Goal: Task Accomplishment & Management: Use online tool/utility

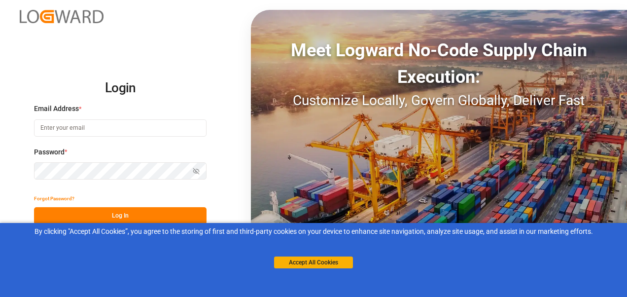
click at [98, 123] on input at bounding box center [120, 127] width 173 height 17
type input "[PERSON_NAME][EMAIL_ADDRESS][PERSON_NAME][DOMAIN_NAME]"
click at [106, 212] on button "Log In" at bounding box center [120, 215] width 173 height 17
click at [0, 171] on html "Login Email Address * [PERSON_NAME][EMAIL_ADDRESS][PERSON_NAME][DOMAIN_NAME] Pa…" at bounding box center [313, 148] width 627 height 297
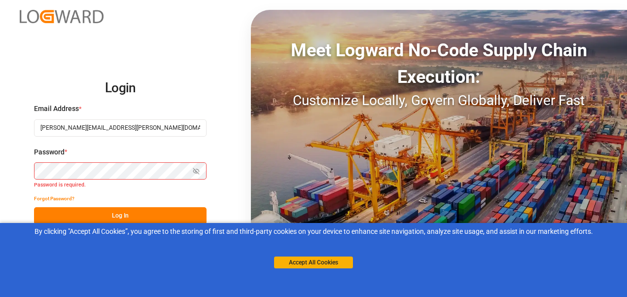
click at [148, 160] on div "Password * Show password Password is required." at bounding box center [120, 168] width 173 height 43
click at [122, 215] on button "Log In" at bounding box center [120, 215] width 173 height 17
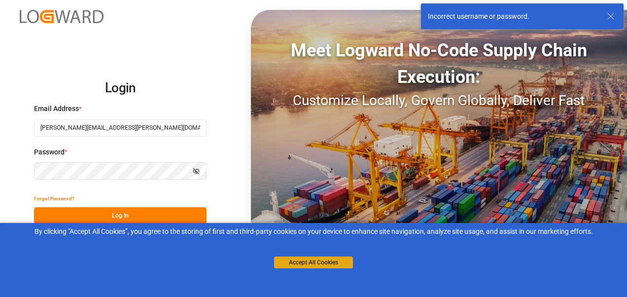
click at [302, 262] on button "Accept All Cookies" at bounding box center [313, 263] width 79 height 12
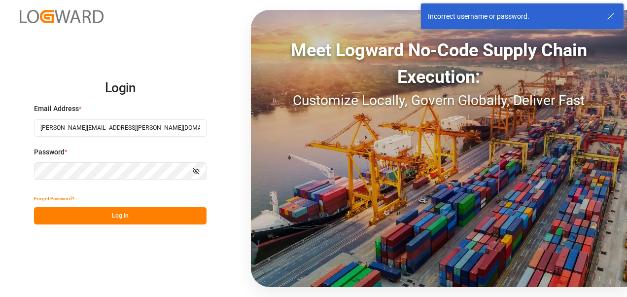
click at [123, 213] on button "Log In" at bounding box center [120, 215] width 173 height 17
click at [199, 171] on icon "button" at bounding box center [196, 171] width 7 height 7
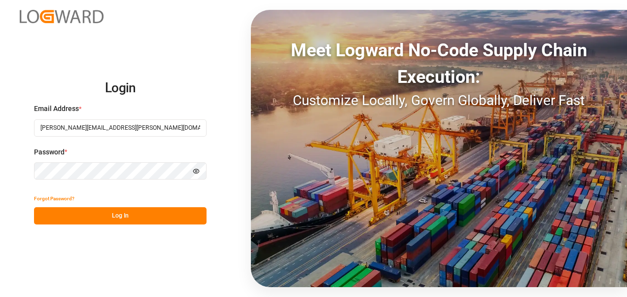
click at [26, 180] on div "Login Email Address * [PERSON_NAME][EMAIL_ADDRESS][PERSON_NAME][DOMAIN_NAME] Pa…" at bounding box center [313, 148] width 627 height 297
click at [17, 173] on div "Login Email Address * [PERSON_NAME][EMAIL_ADDRESS][PERSON_NAME][DOMAIN_NAME] Pa…" at bounding box center [313, 148] width 627 height 297
click at [80, 216] on button "Log In" at bounding box center [120, 215] width 173 height 17
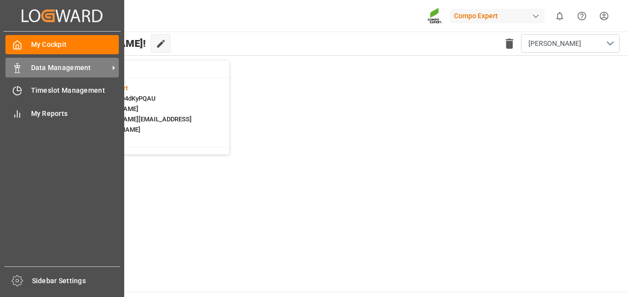
click at [30, 73] on div "Data Management Data Management" at bounding box center [61, 67] width 113 height 19
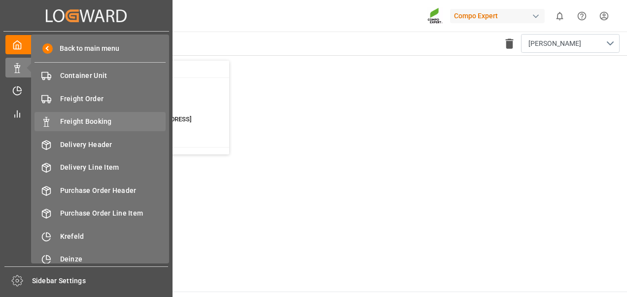
click at [75, 126] on span "Freight Booking" at bounding box center [113, 121] width 106 height 10
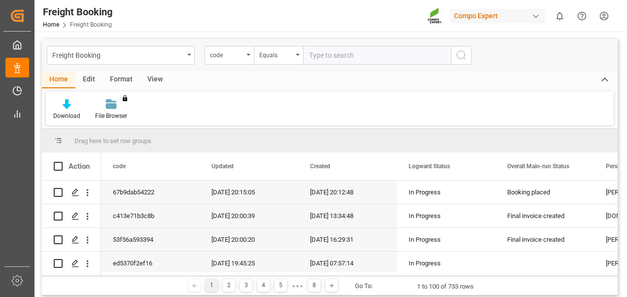
click at [95, 77] on div "Edit" at bounding box center [88, 80] width 27 height 17
click at [92, 143] on div "Drag here to set row groups" at bounding box center [330, 141] width 576 height 24
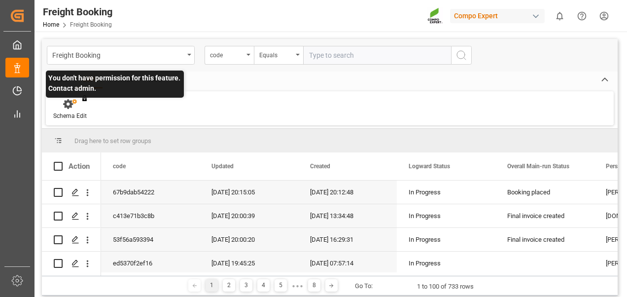
click at [84, 113] on div "You don't have permission for this feature. Contact admin." at bounding box center [70, 110] width 48 height 22
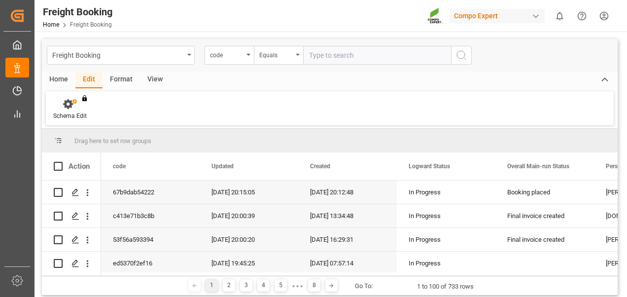
click at [120, 82] on div "Format" at bounding box center [121, 80] width 37 height 17
click at [152, 84] on div "View" at bounding box center [155, 80] width 30 height 17
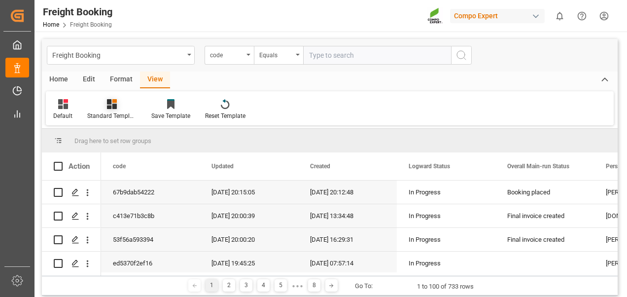
click at [110, 112] on div "Standard Templates" at bounding box center [111, 115] width 49 height 9
click at [107, 136] on div "Overview Countries" at bounding box center [138, 139] width 86 height 10
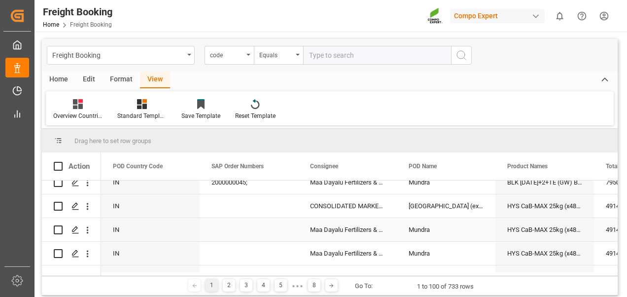
scroll to position [740, 0]
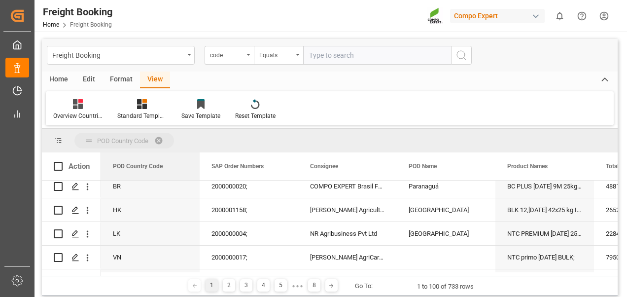
drag, startPoint x: 133, startPoint y: 171, endPoint x: 117, endPoint y: 148, distance: 28.3
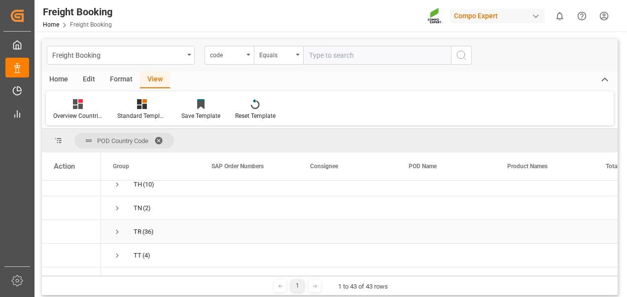
scroll to position [839, 0]
click at [117, 254] on span "Press SPACE to select this row." at bounding box center [117, 253] width 9 height 9
click at [121, 258] on span "US (4)" at bounding box center [150, 253] width 75 height 22
click at [115, 252] on span "Press SPACE to select this row." at bounding box center [117, 253] width 9 height 9
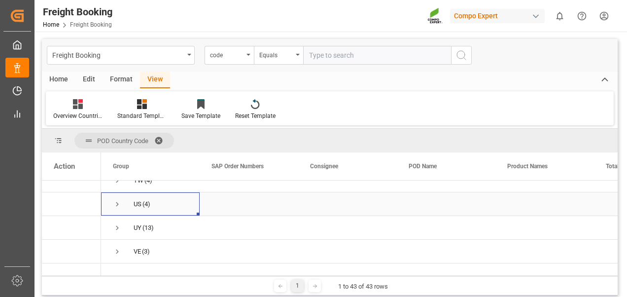
click at [148, 204] on span "(4)" at bounding box center [147, 204] width 8 height 23
click at [118, 201] on span "Press SPACE to select this row." at bounding box center [117, 204] width 9 height 9
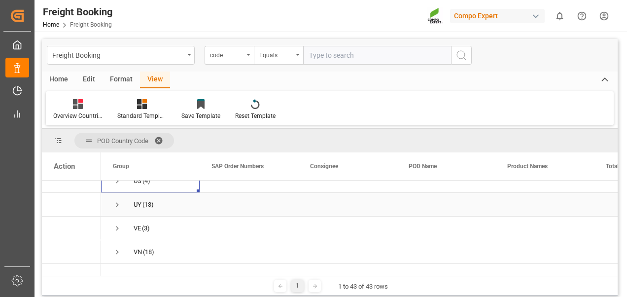
scroll to position [929, 0]
click at [141, 185] on div "UY" at bounding box center [138, 189] width 8 height 23
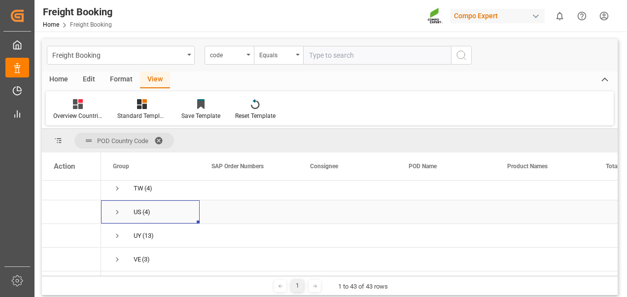
click at [119, 210] on span "Press SPACE to select this row." at bounding box center [117, 212] width 9 height 9
click at [155, 211] on span "US (4)" at bounding box center [150, 212] width 75 height 22
click at [152, 211] on span "US (4)" at bounding box center [150, 212] width 75 height 22
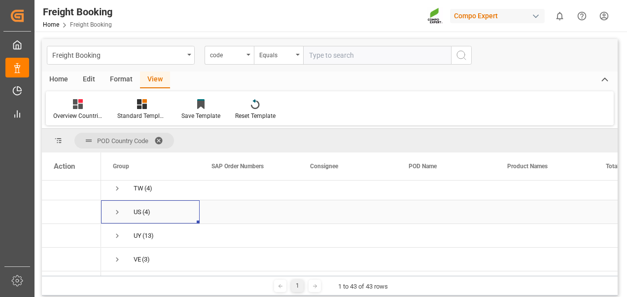
click at [151, 211] on span "US (4)" at bounding box center [150, 212] width 75 height 22
click at [150, 211] on span "US (4)" at bounding box center [150, 212] width 75 height 22
click at [149, 211] on span "(4)" at bounding box center [147, 212] width 8 height 23
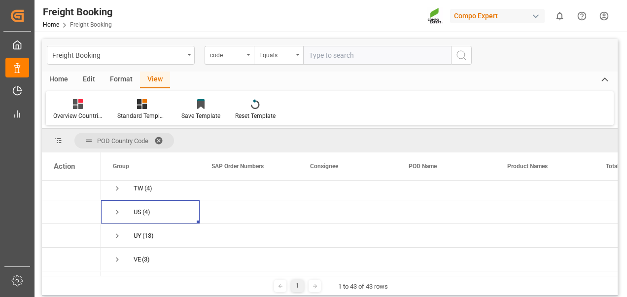
click at [163, 138] on span at bounding box center [162, 140] width 16 height 9
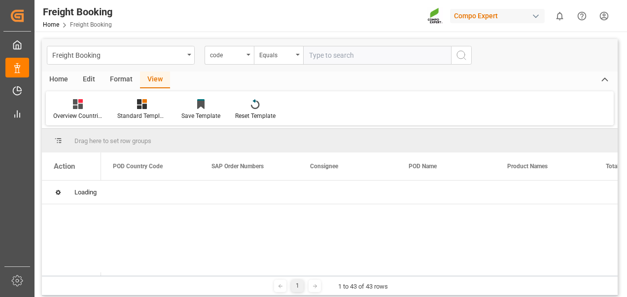
scroll to position [0, 0]
click at [75, 112] on div "Overview Countries" at bounding box center [77, 115] width 49 height 9
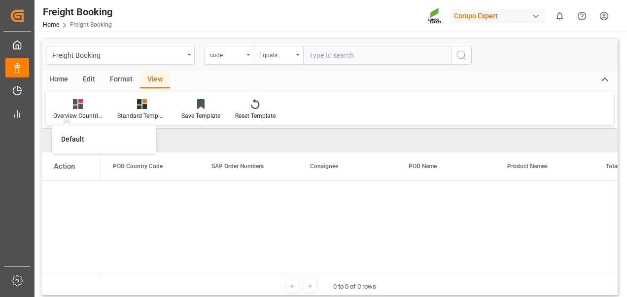
click at [211, 125] on div "Overview Countries Default Standard Templates Save Template Reset Template" at bounding box center [330, 108] width 568 height 34
click at [119, 82] on div "Format" at bounding box center [121, 80] width 37 height 17
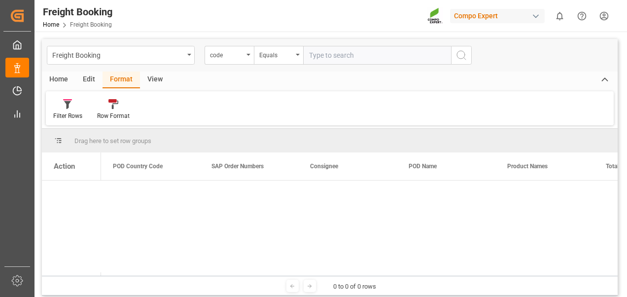
click at [89, 85] on div "Edit" at bounding box center [88, 80] width 27 height 17
drag, startPoint x: 161, startPoint y: 83, endPoint x: 156, endPoint y: 82, distance: 5.4
click at [156, 82] on div "View" at bounding box center [155, 80] width 30 height 17
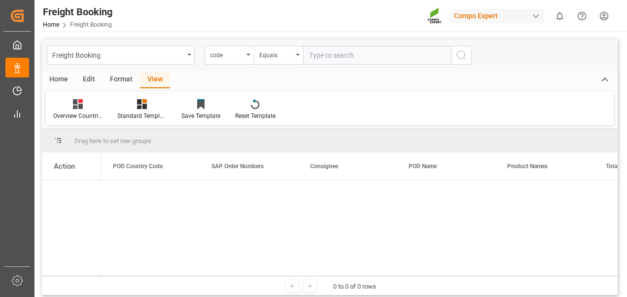
drag, startPoint x: 156, startPoint y: 82, endPoint x: 140, endPoint y: 121, distance: 41.6
click at [140, 121] on div "Overview Countries Standard Templates Save Template Reset Template" at bounding box center [330, 108] width 568 height 34
click at [140, 114] on div "Standard Templates" at bounding box center [141, 115] width 49 height 9
click at [155, 145] on div "Overview Countries" at bounding box center [168, 139] width 96 height 20
click at [146, 105] on icon at bounding box center [142, 104] width 10 height 10
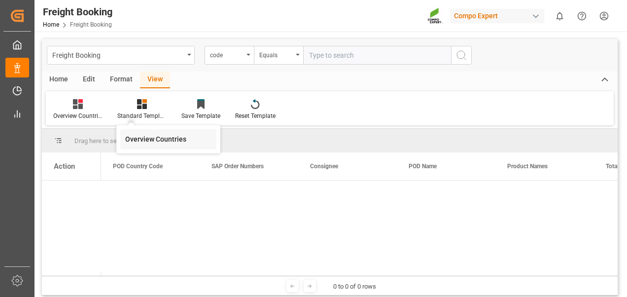
click at [172, 142] on div "Overview Countries" at bounding box center [168, 139] width 86 height 10
click at [153, 167] on span "POD Country Code" at bounding box center [138, 166] width 50 height 7
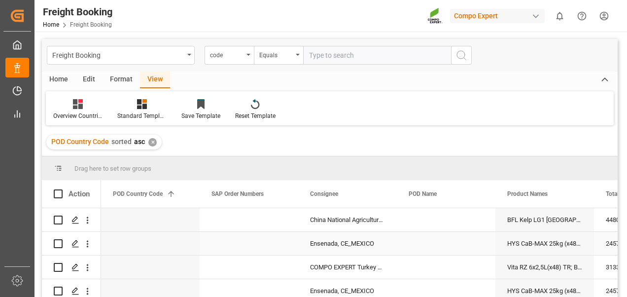
scroll to position [99, 0]
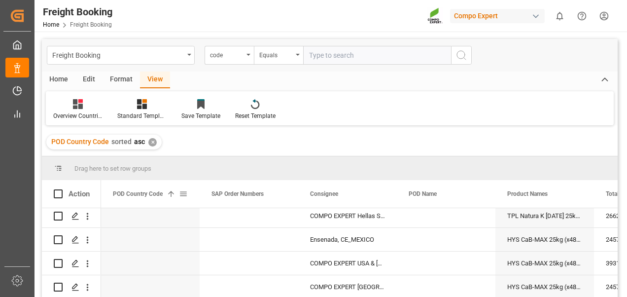
click at [151, 192] on span "POD Country Code" at bounding box center [138, 193] width 50 height 7
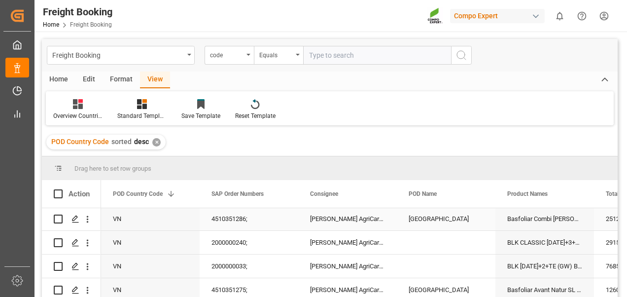
scroll to position [444, 0]
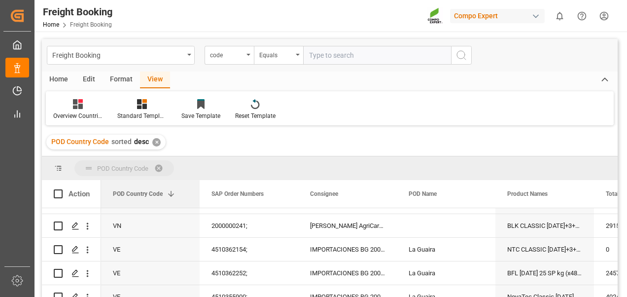
drag, startPoint x: 148, startPoint y: 195, endPoint x: 109, endPoint y: 172, distance: 45.6
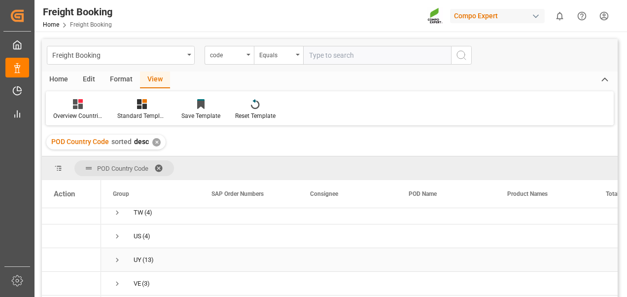
scroll to position [888, 0]
click at [113, 231] on span "Press SPACE to select this row." at bounding box center [117, 231] width 9 height 9
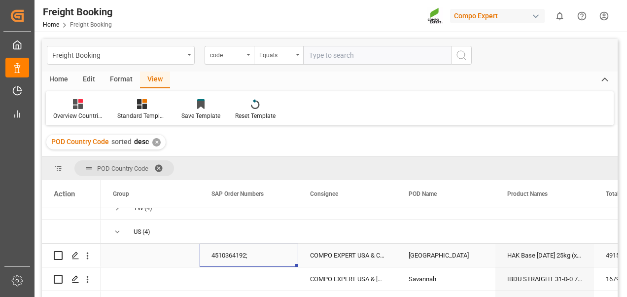
drag, startPoint x: 214, startPoint y: 253, endPoint x: 232, endPoint y: 253, distance: 17.8
click at [232, 253] on div "4510364192;" at bounding box center [249, 255] width 99 height 23
click at [393, 256] on div "COMPO EXPERT USA & Canada, Inc" at bounding box center [347, 255] width 99 height 23
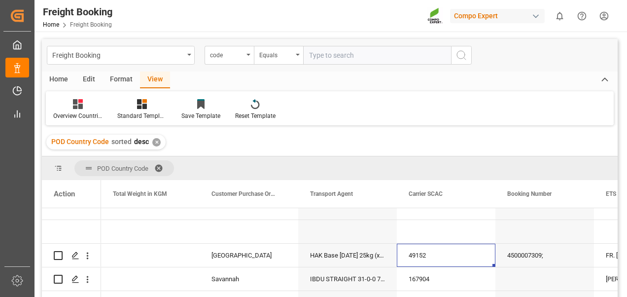
scroll to position [0, 0]
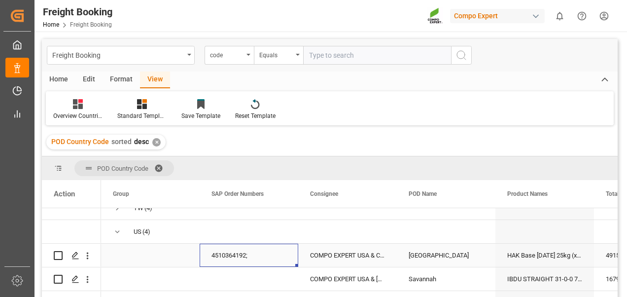
drag, startPoint x: 209, startPoint y: 258, endPoint x: 241, endPoint y: 258, distance: 32.1
click at [241, 258] on div "4510364192;" at bounding box center [249, 255] width 99 height 23
drag, startPoint x: 211, startPoint y: 258, endPoint x: 234, endPoint y: 258, distance: 22.7
click at [234, 258] on div "4510364192;" at bounding box center [249, 255] width 99 height 23
click at [230, 258] on div "4510364192;" at bounding box center [249, 255] width 99 height 23
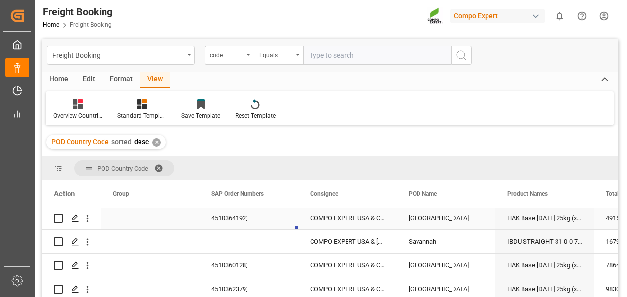
click at [249, 228] on div "4510364192;" at bounding box center [249, 217] width 99 height 23
click at [75, 219] on icon "Press SPACE to select this row." at bounding box center [76, 218] width 8 height 8
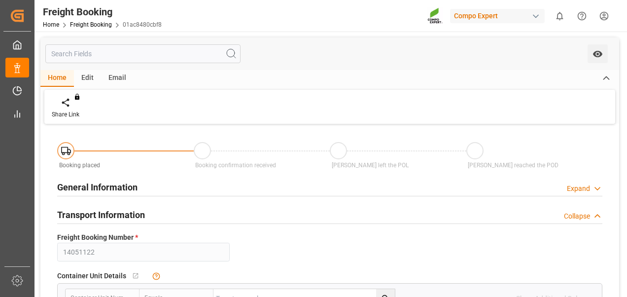
type input "ESVLC"
type input "USLAX"
type input "40"
type input "49152"
type input "[DATE] 00:00"
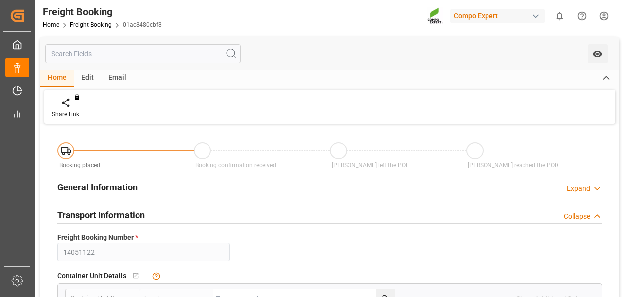
type input "[DATE] 00:00"
type input "[DATE] 10:20"
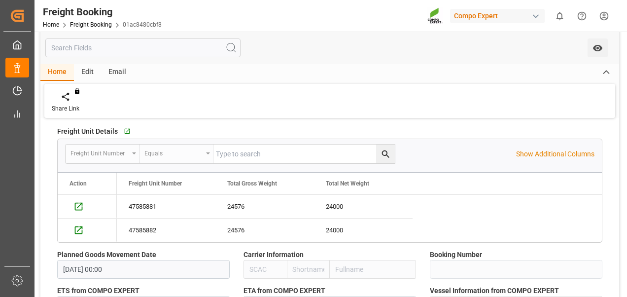
scroll to position [493, 0]
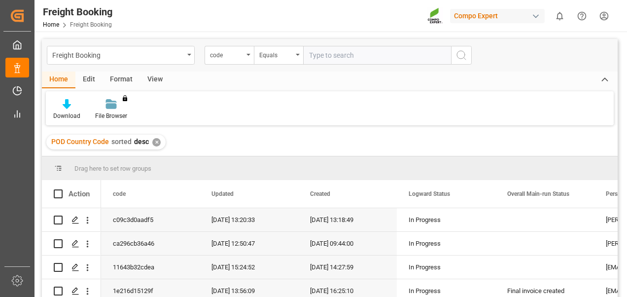
click at [335, 61] on input "text" at bounding box center [377, 55] width 148 height 19
click at [239, 54] on div "code" at bounding box center [227, 53] width 34 height 11
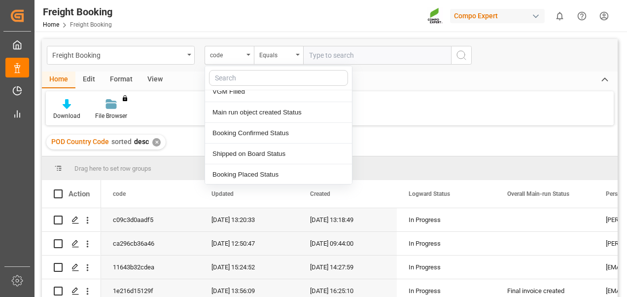
scroll to position [1184, 0]
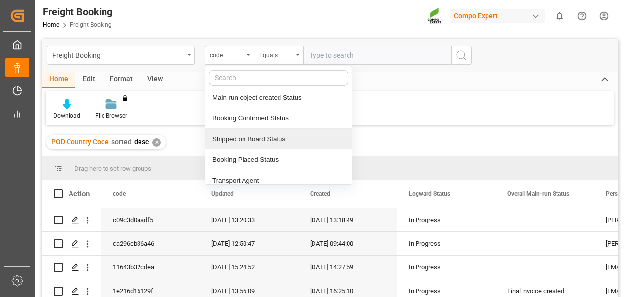
click at [434, 110] on div "Download File Browser You don't have permission for this feature. Contact admin." at bounding box center [330, 108] width 568 height 34
